Goal: Task Accomplishment & Management: Complete application form

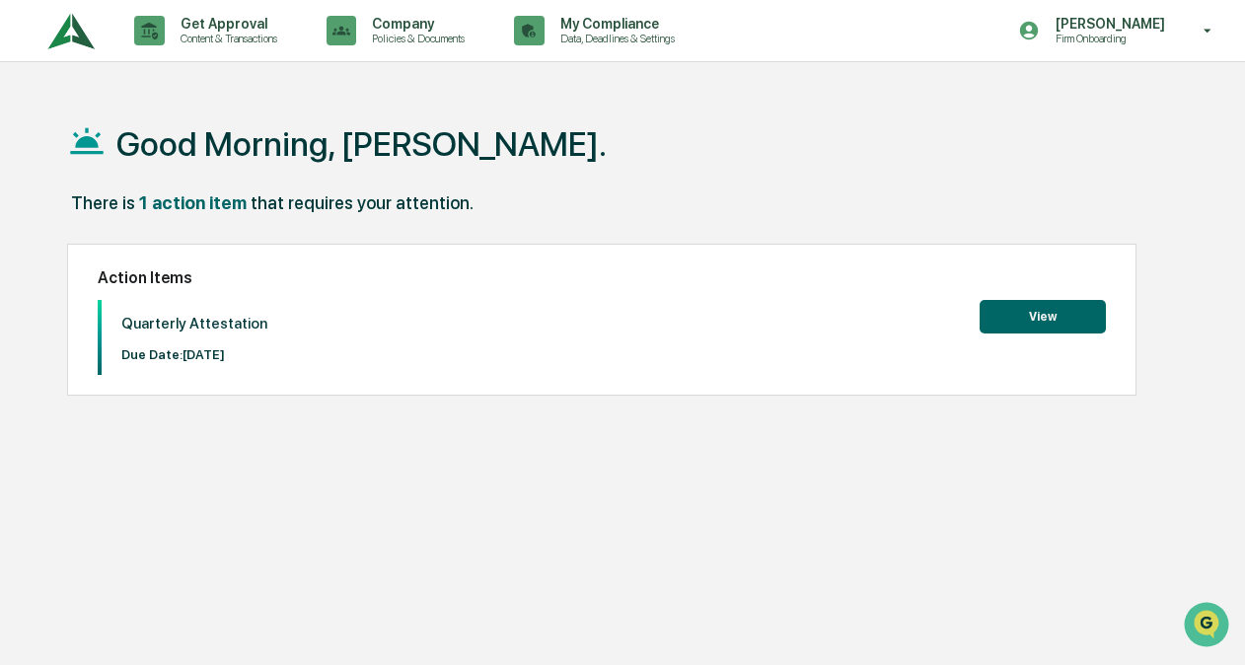
click at [1018, 320] on button "View" at bounding box center [1043, 317] width 126 height 34
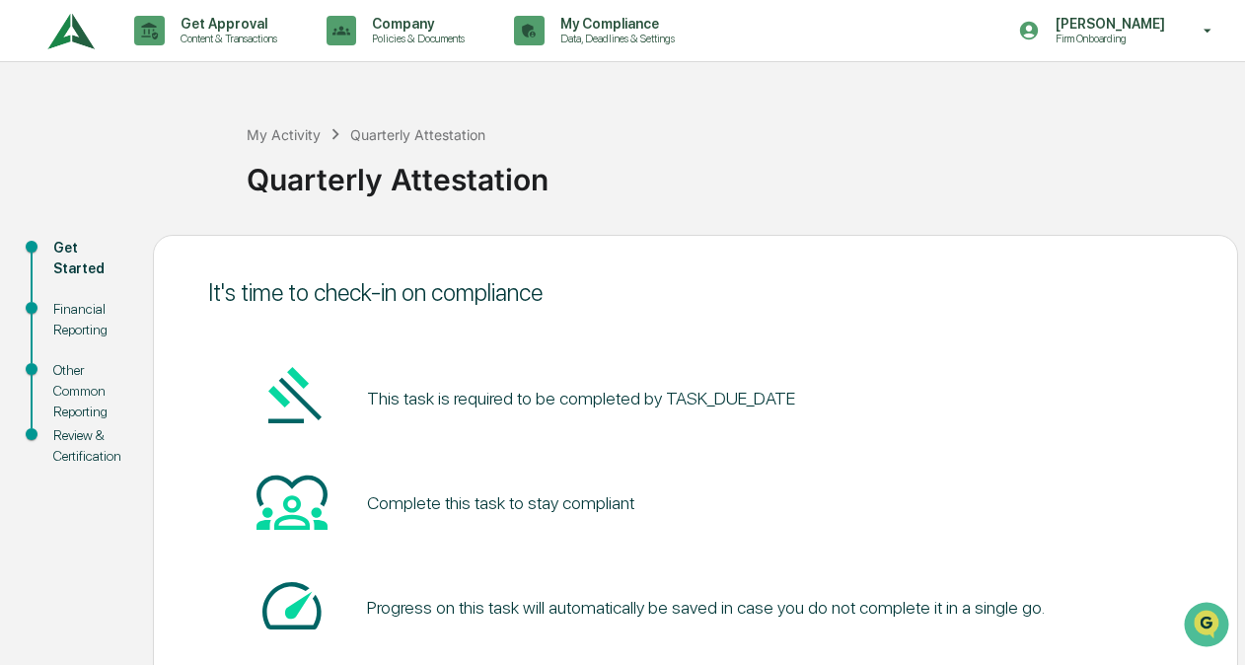
scroll to position [130, 0]
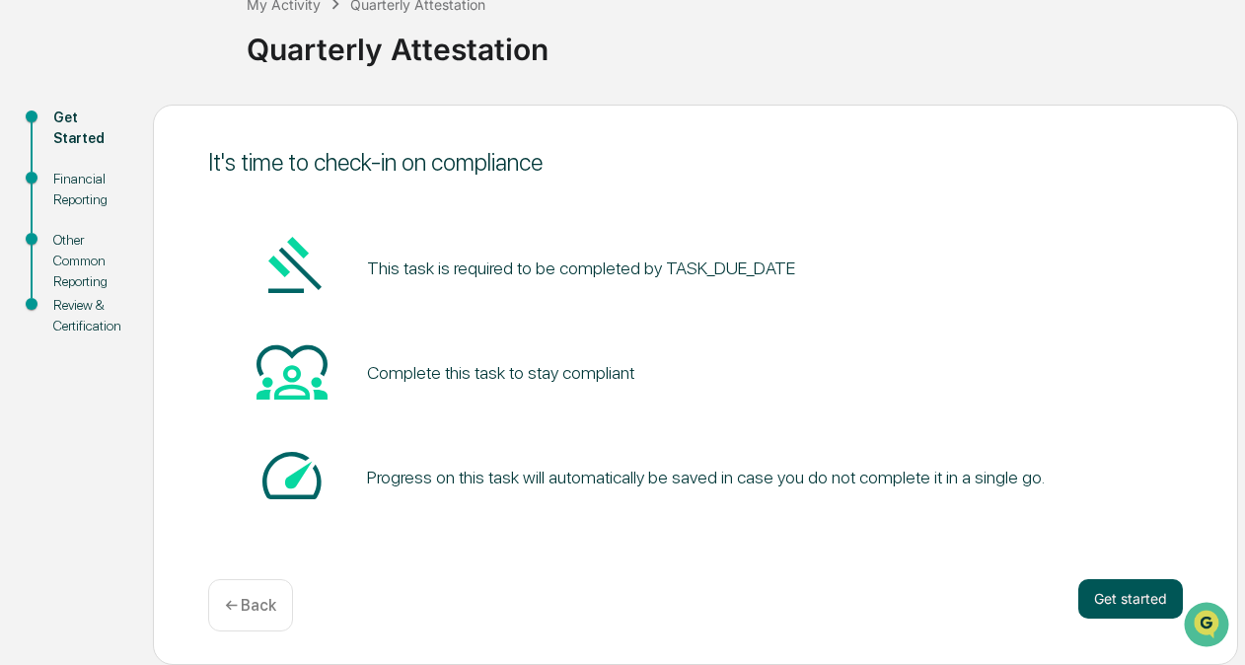
click at [1133, 583] on button "Get started" at bounding box center [1130, 598] width 105 height 39
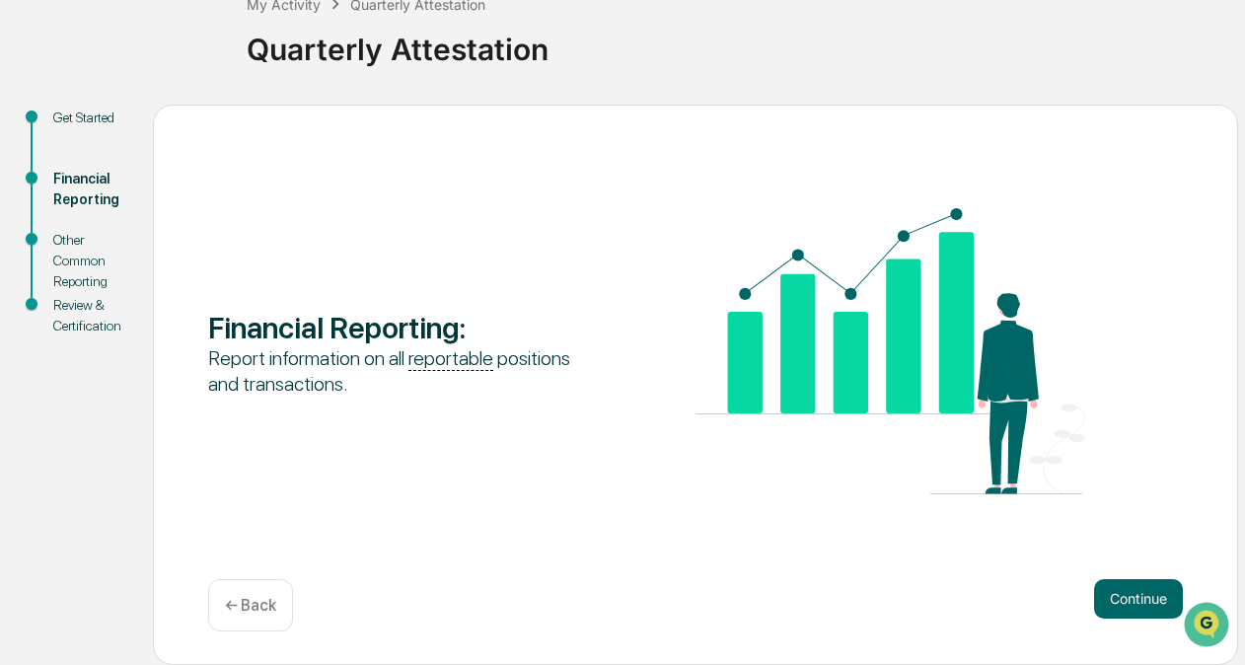
click at [1113, 576] on div "Financial Reporting : Report information on all reportable positions and transa…" at bounding box center [695, 385] width 1085 height 560
click at [1124, 588] on button "Continue" at bounding box center [1138, 598] width 89 height 39
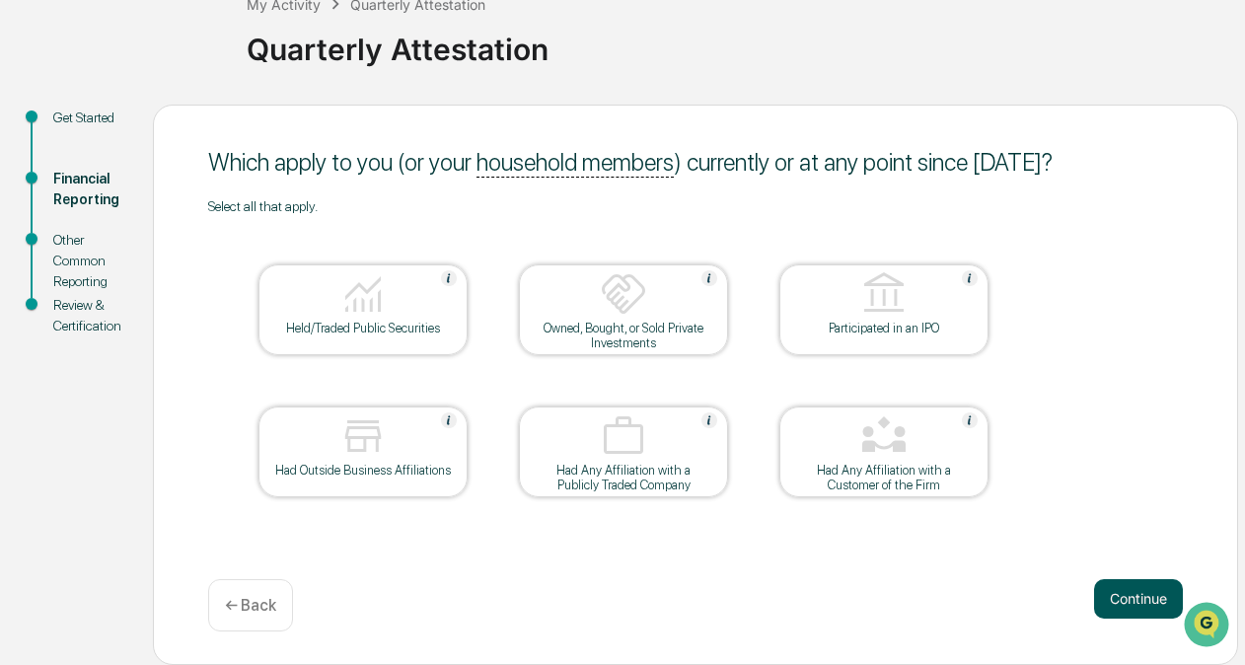
click at [1148, 606] on button "Continue" at bounding box center [1138, 598] width 89 height 39
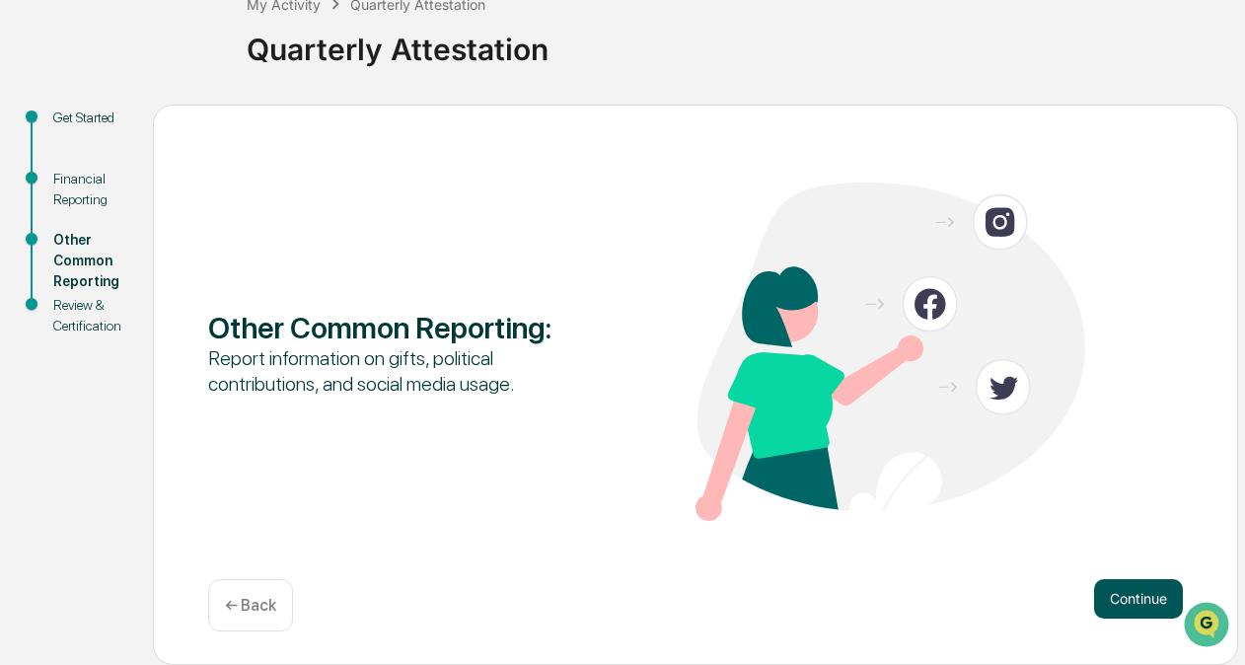
click at [1141, 594] on button "Continue" at bounding box center [1138, 598] width 89 height 39
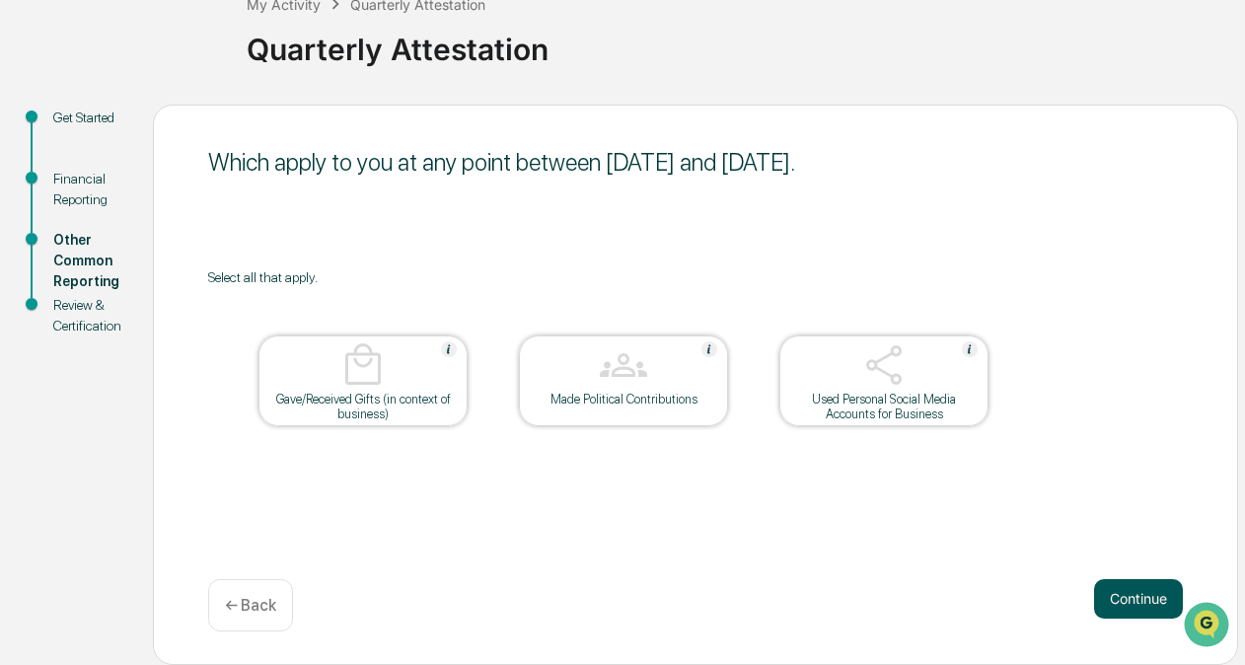
click at [1107, 600] on button "Continue" at bounding box center [1138, 598] width 89 height 39
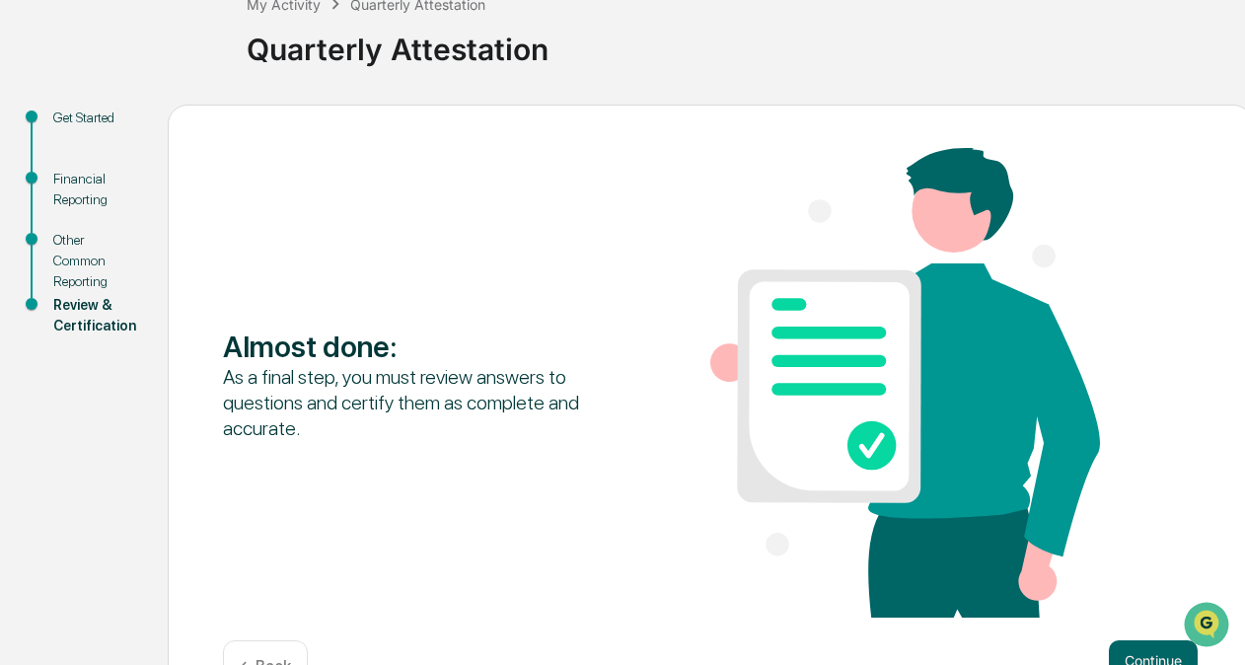
scroll to position [192, 0]
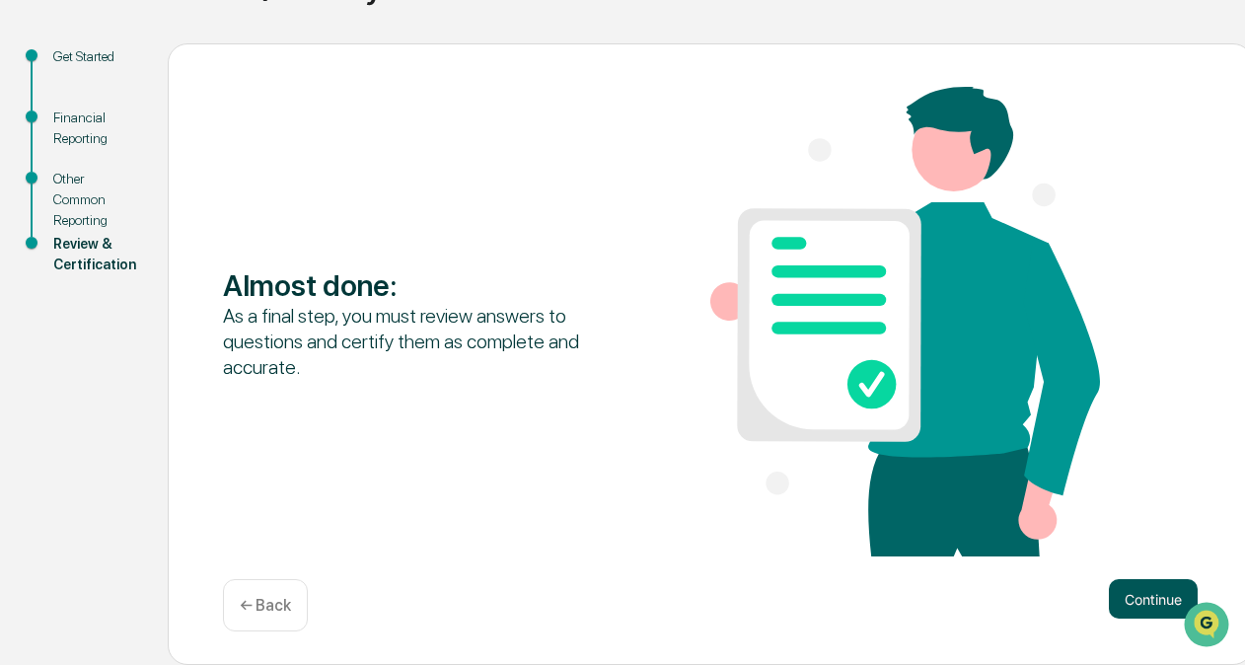
click at [1139, 618] on button "Continue" at bounding box center [1153, 598] width 89 height 39
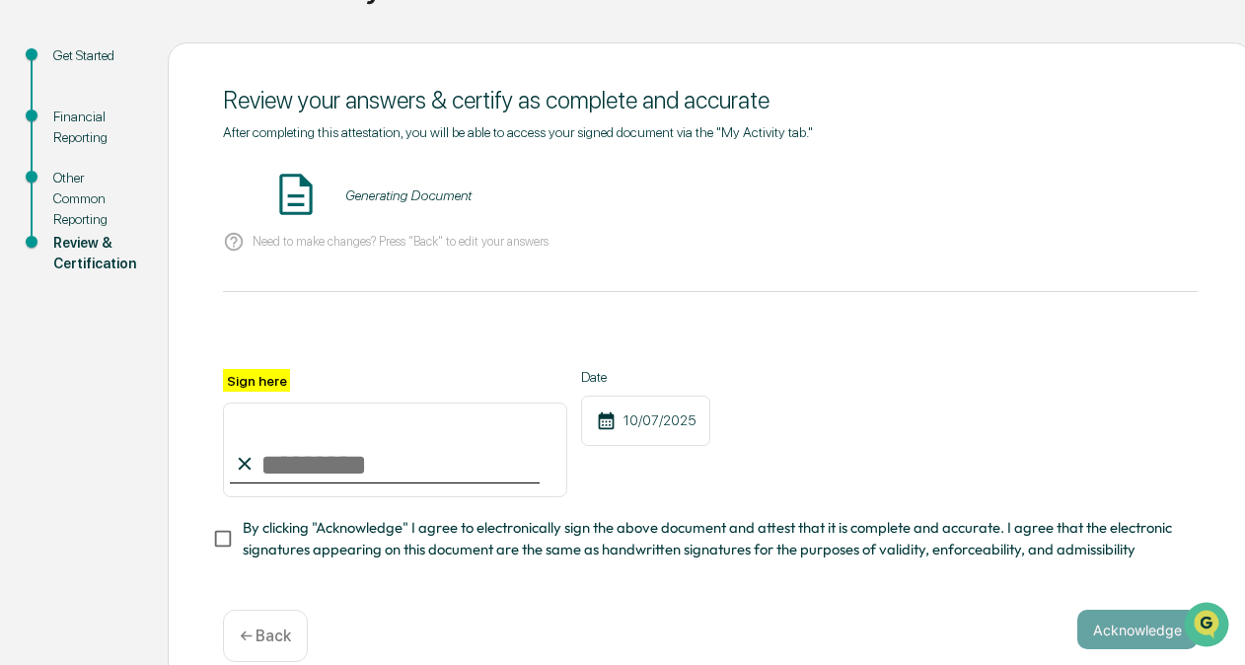
scroll to position [231, 0]
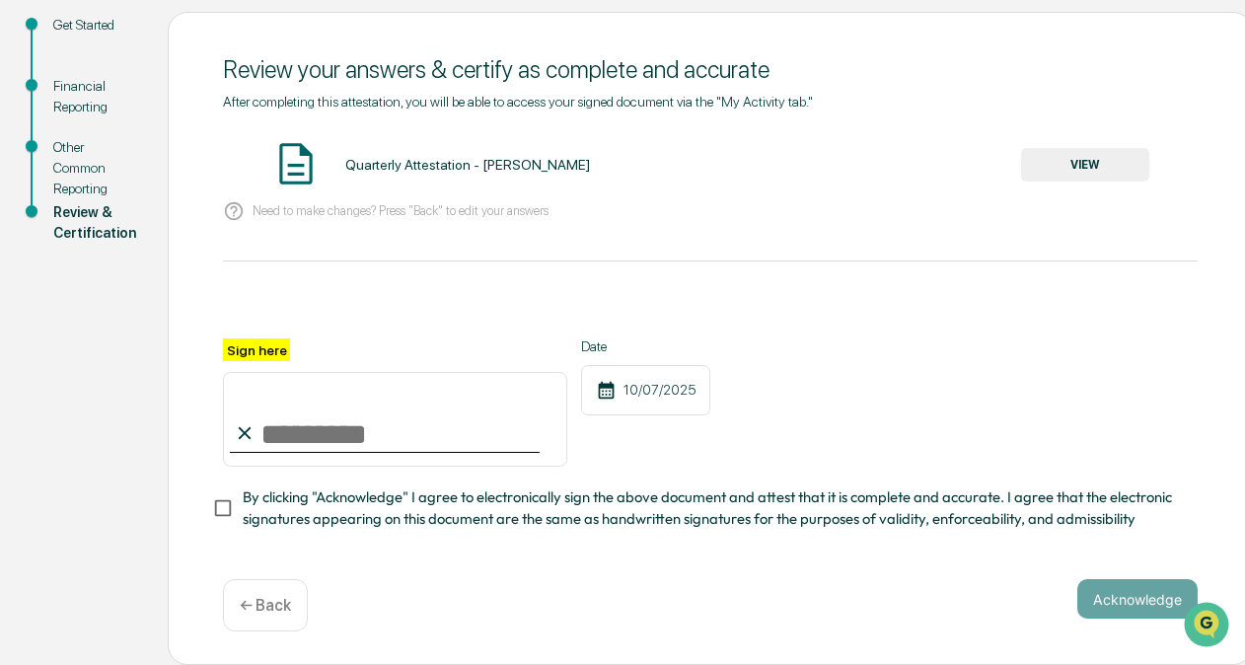
click at [373, 395] on input "Sign here" at bounding box center [395, 419] width 344 height 95
type input "**********"
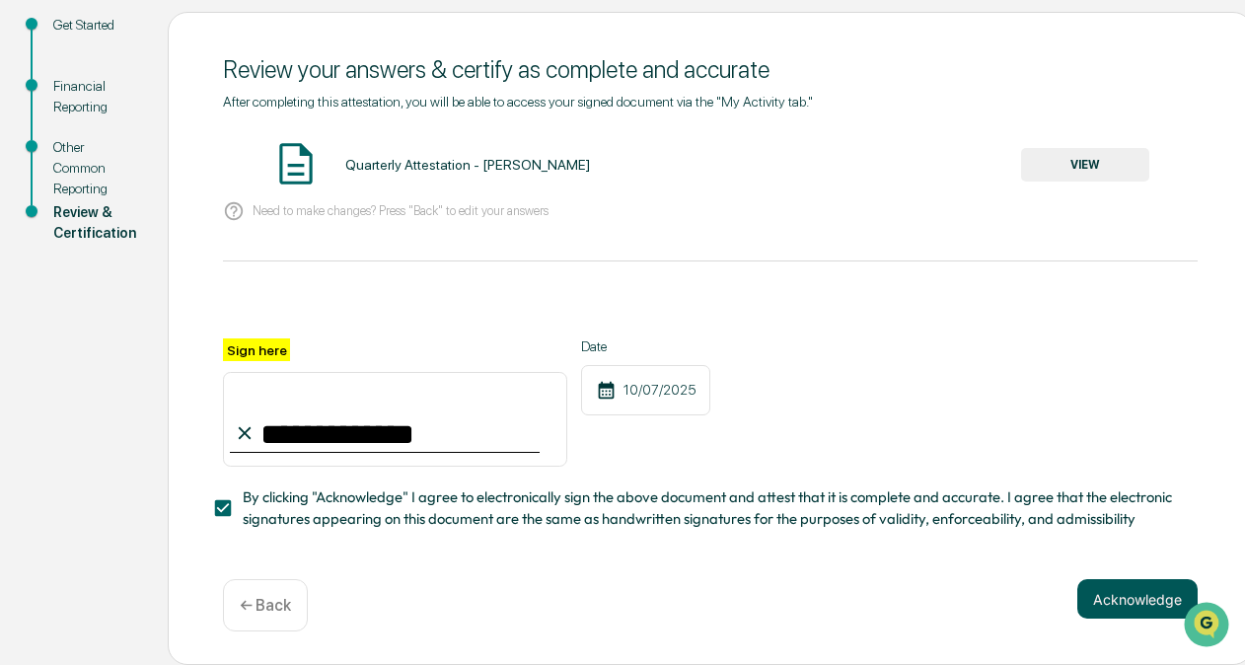
click at [1162, 606] on button "Acknowledge" at bounding box center [1137, 598] width 120 height 39
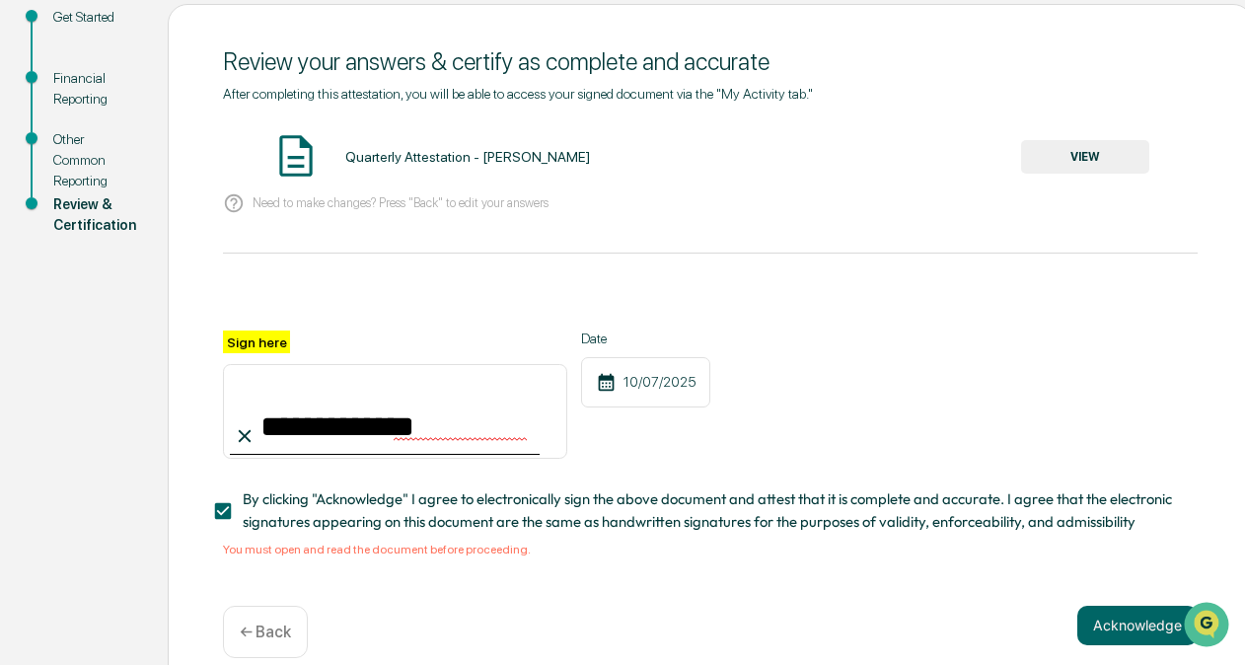
click at [1096, 140] on div "Quarterly Attestation - [PERSON_NAME] VIEW" at bounding box center [710, 157] width 975 height 52
click at [1095, 154] on button "VIEW" at bounding box center [1085, 157] width 128 height 34
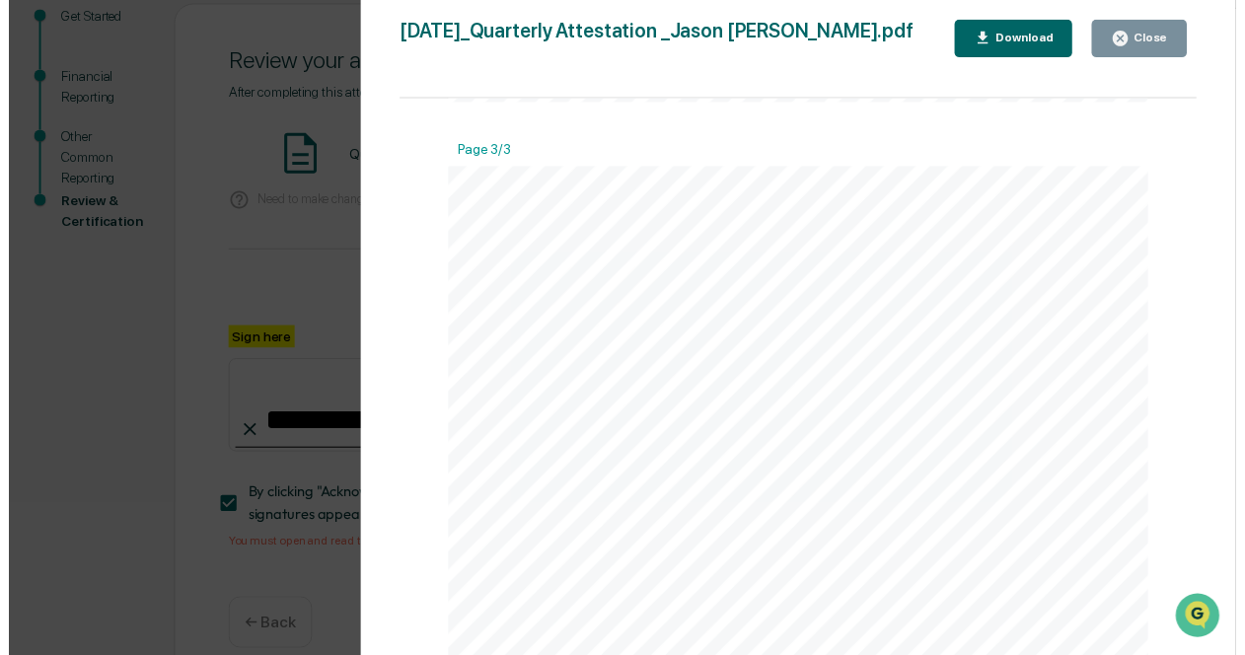
scroll to position [2624, 0]
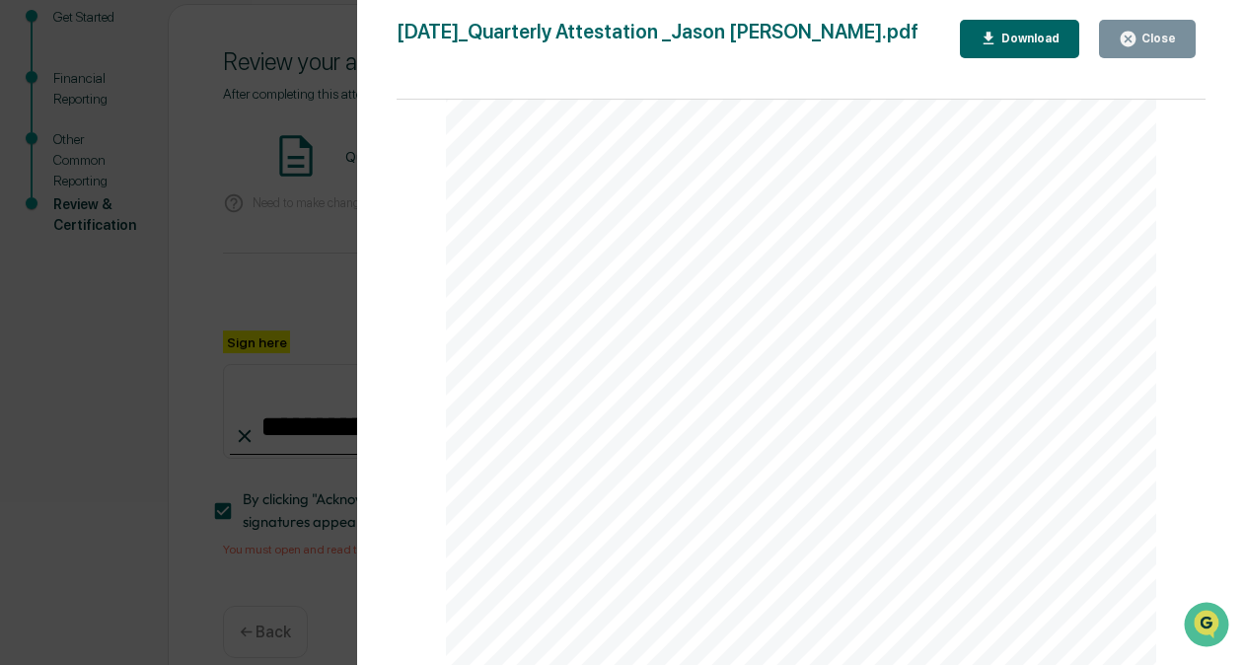
click at [1150, 35] on div "Close" at bounding box center [1157, 39] width 38 height 14
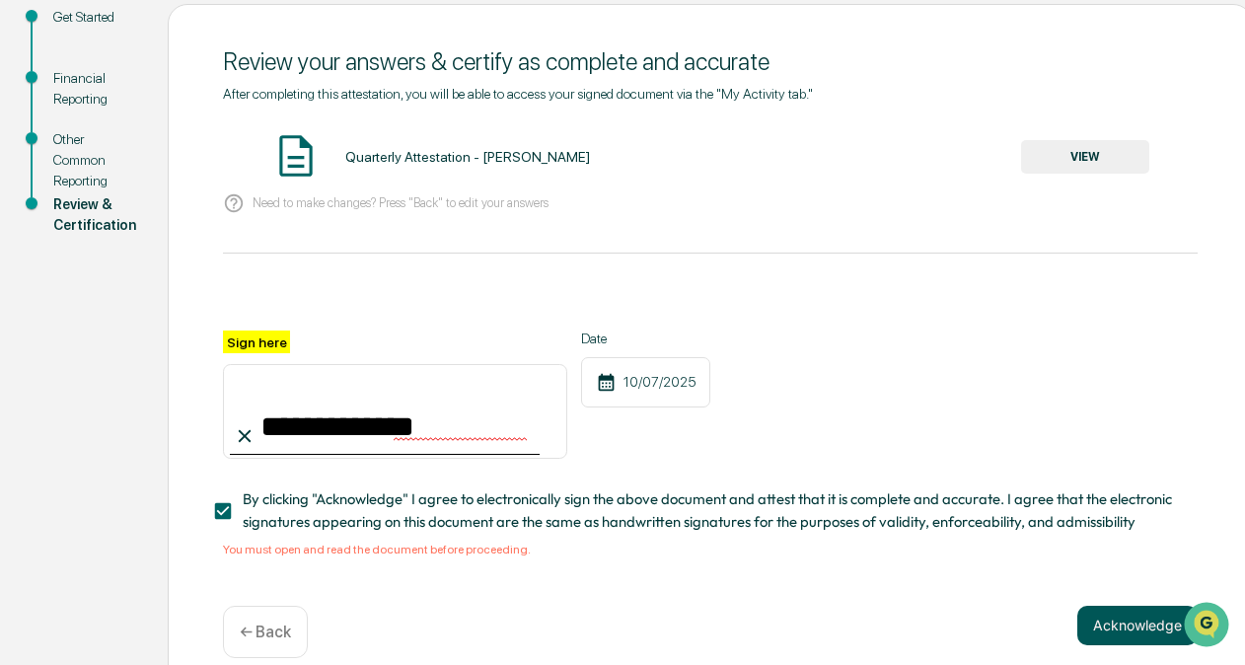
click at [1112, 624] on button "Acknowledge" at bounding box center [1137, 625] width 120 height 39
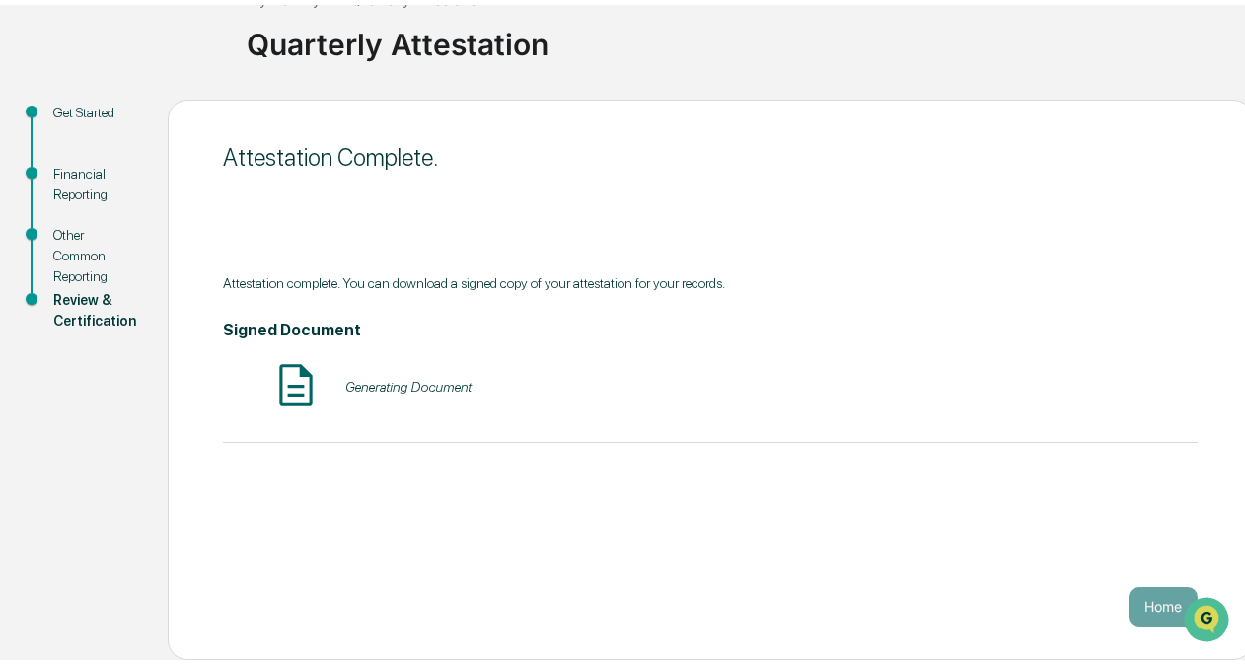
scroll to position [130, 0]
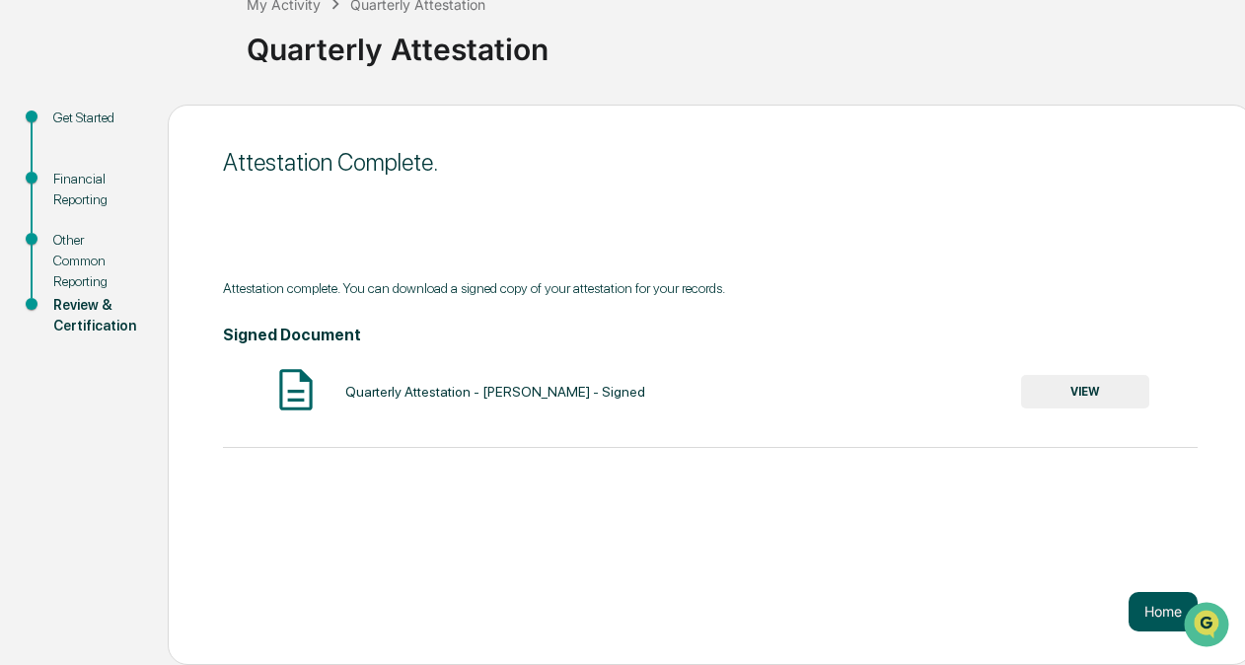
click at [1168, 627] on button "Home" at bounding box center [1163, 611] width 69 height 39
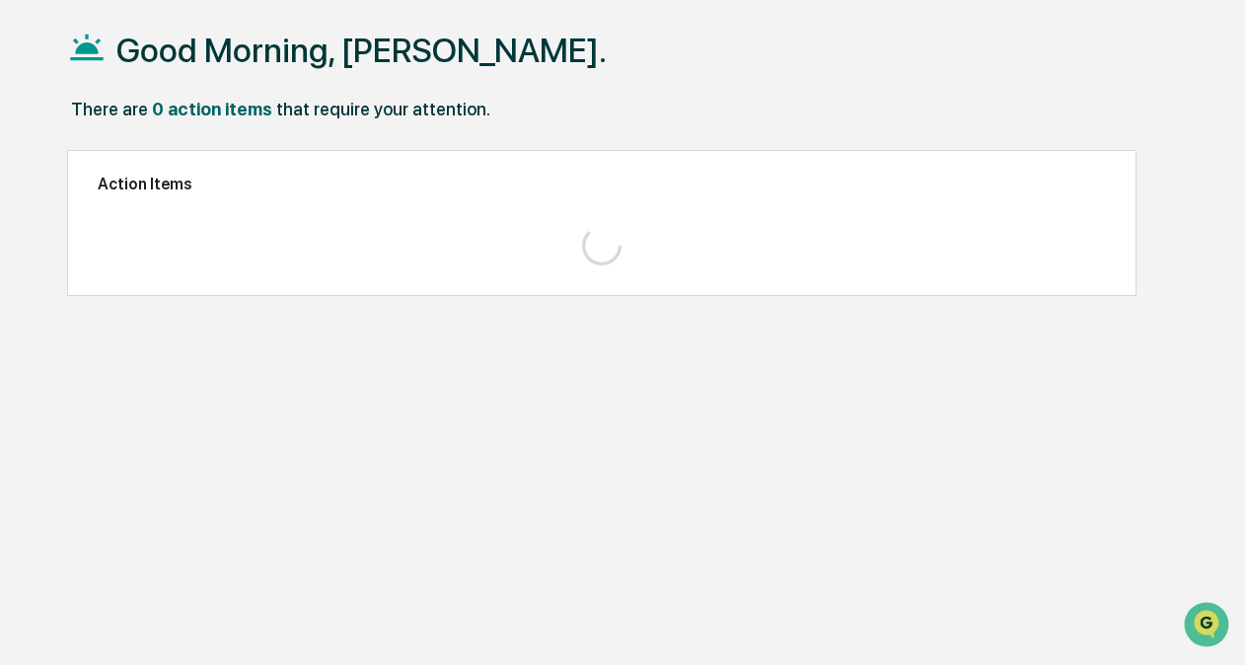
scroll to position [93, 0]
